Goal: Task Accomplishment & Management: Use online tool/utility

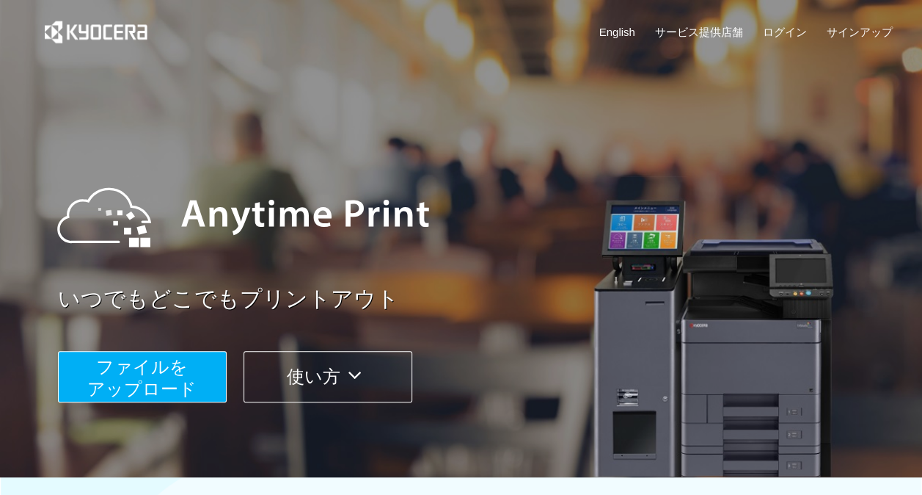
click at [144, 365] on span "ファイルを ​​アップロード" at bounding box center [141, 378] width 109 height 42
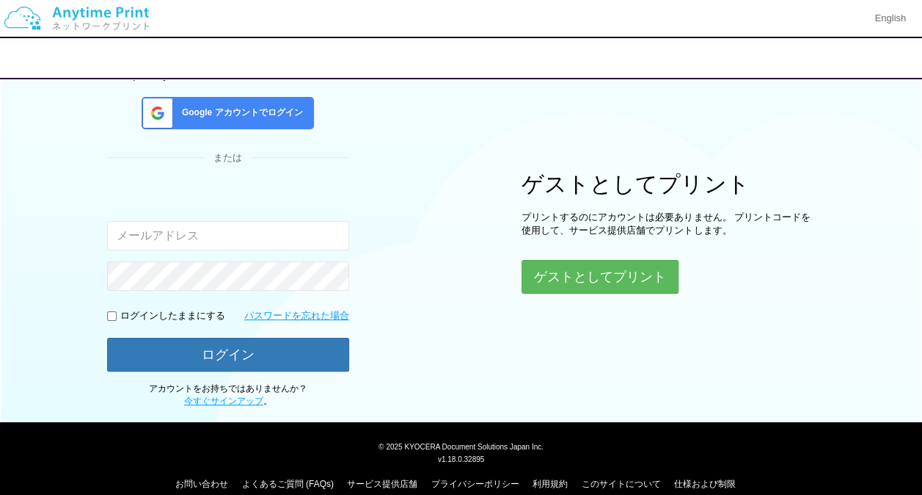
scroll to position [112, 0]
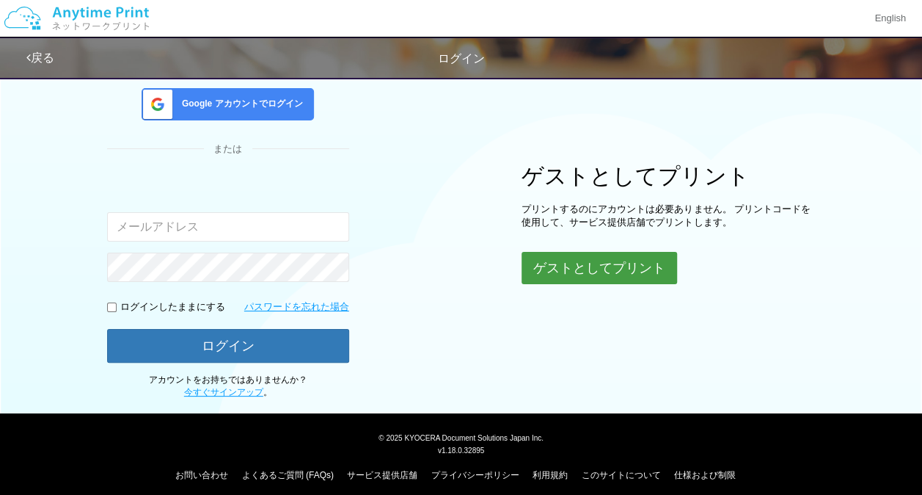
click at [612, 266] on button "ゲストとしてプリント" at bounding box center [600, 268] width 156 height 32
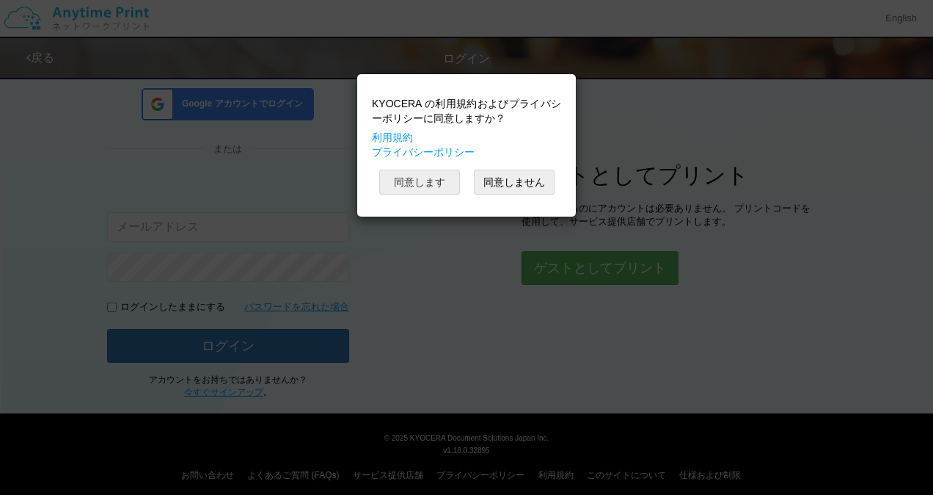
click at [416, 186] on button "同意します" at bounding box center [419, 182] width 81 height 25
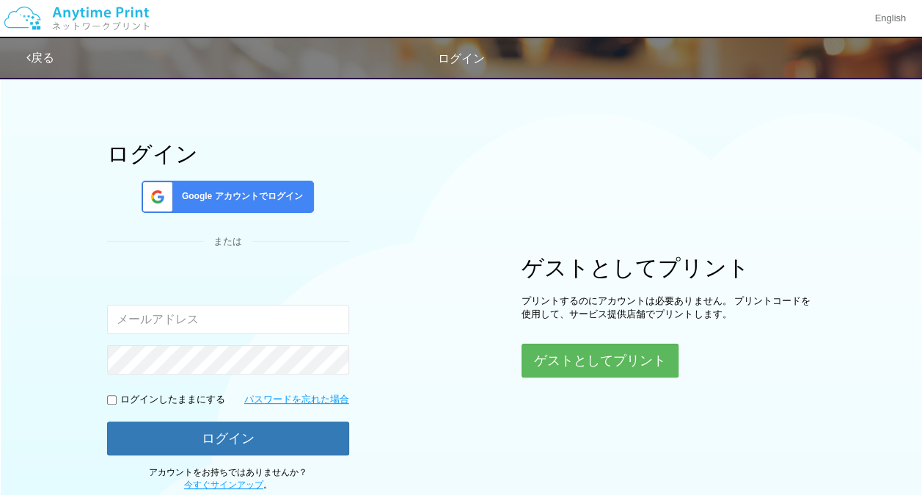
scroll to position [112, 0]
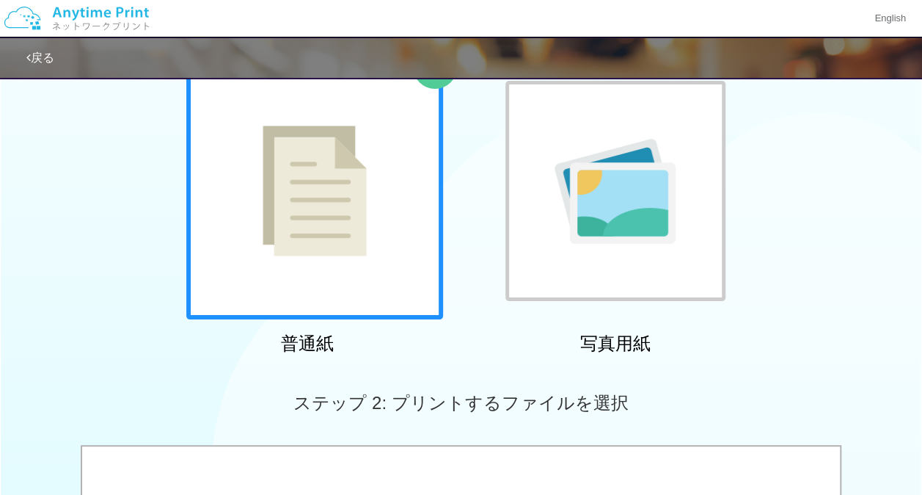
click at [333, 198] on img at bounding box center [315, 190] width 104 height 131
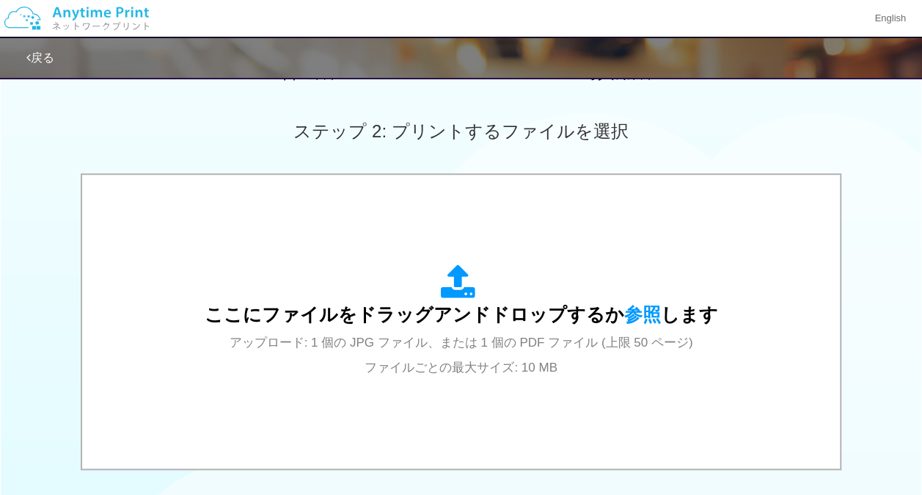
scroll to position [385, 0]
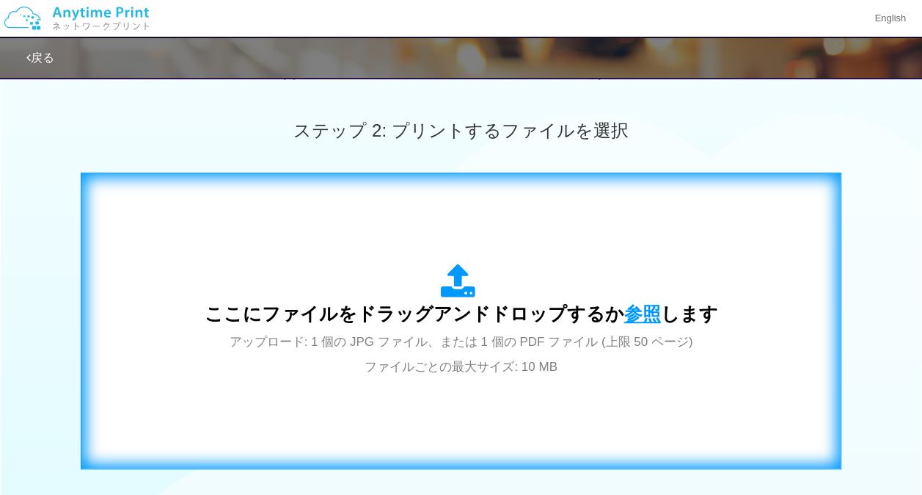
click at [627, 305] on span "参照" at bounding box center [642, 313] width 37 height 21
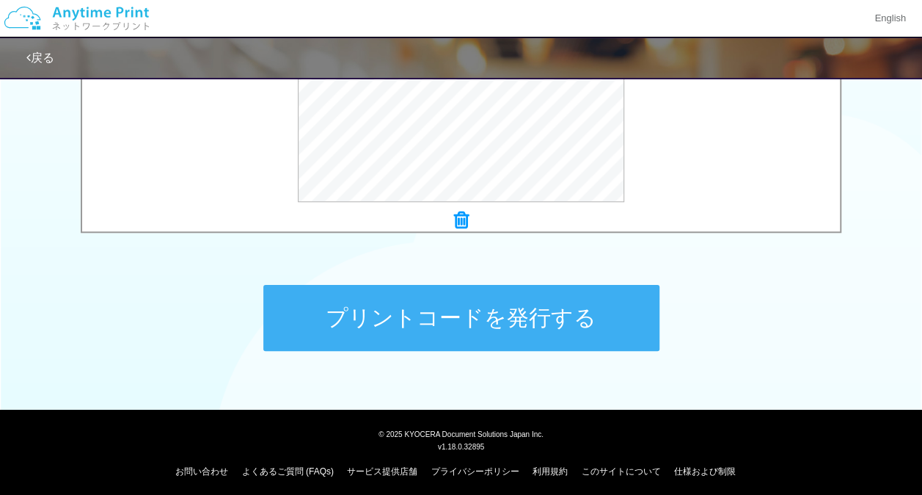
scroll to position [621, 0]
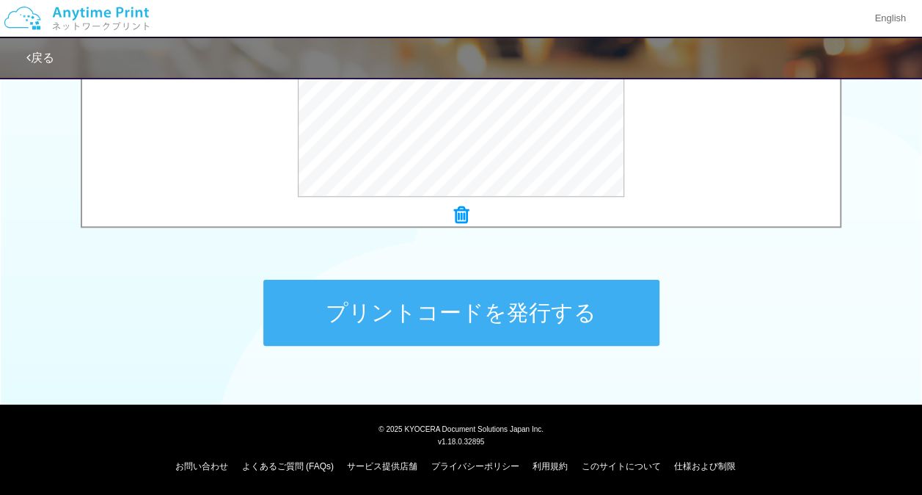
click at [462, 313] on button "プリントコードを発行する" at bounding box center [461, 313] width 396 height 66
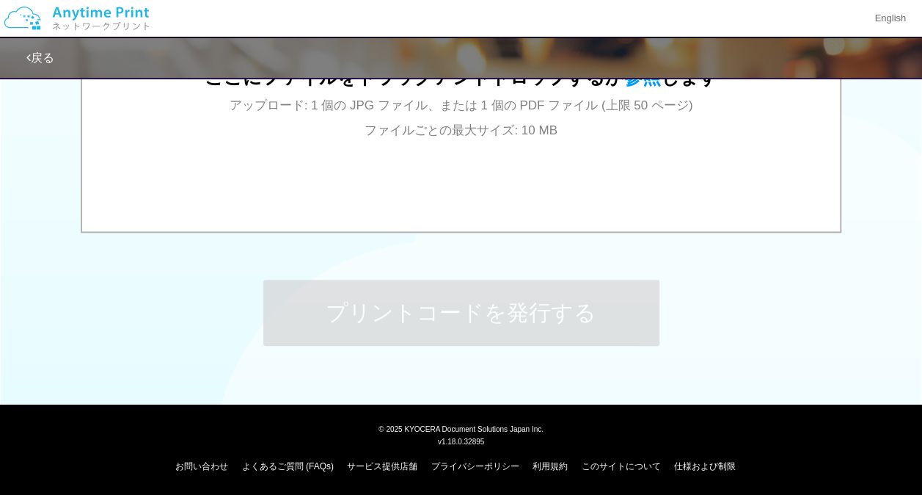
scroll to position [0, 0]
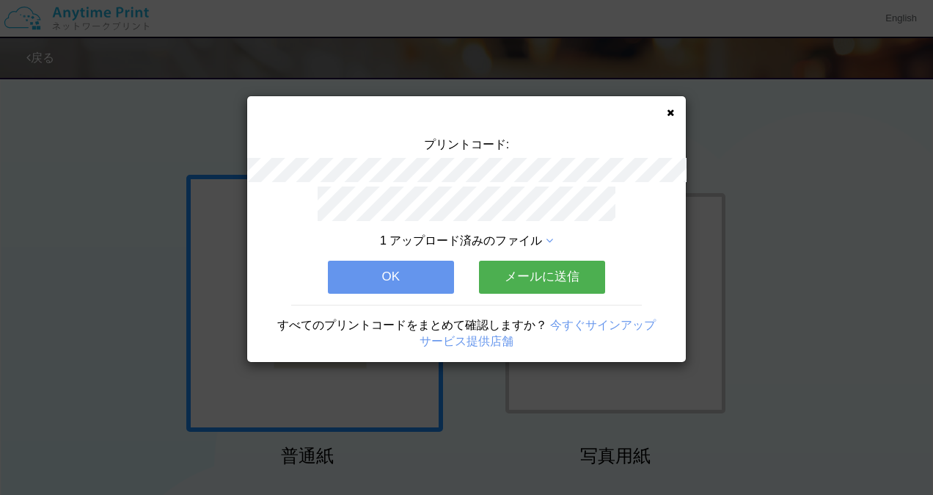
click at [357, 274] on button "OK" at bounding box center [391, 277] width 126 height 32
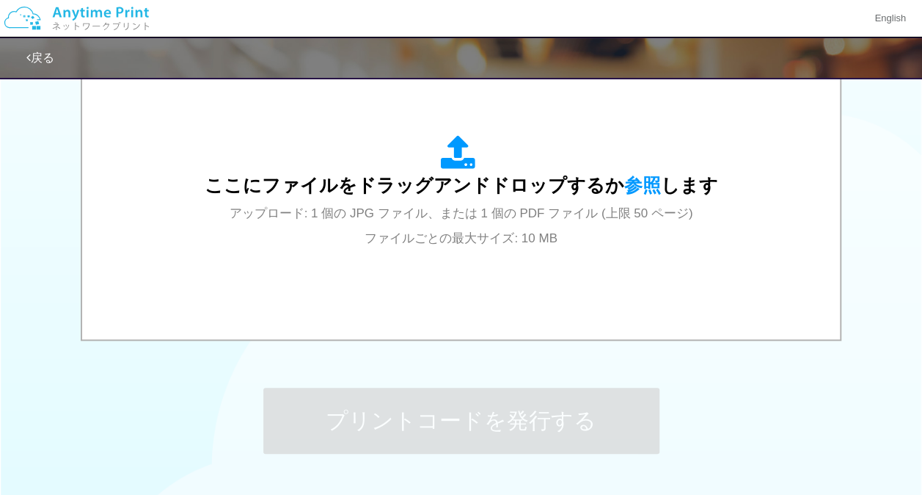
scroll to position [621, 0]
